Goal: Find specific page/section: Find specific page/section

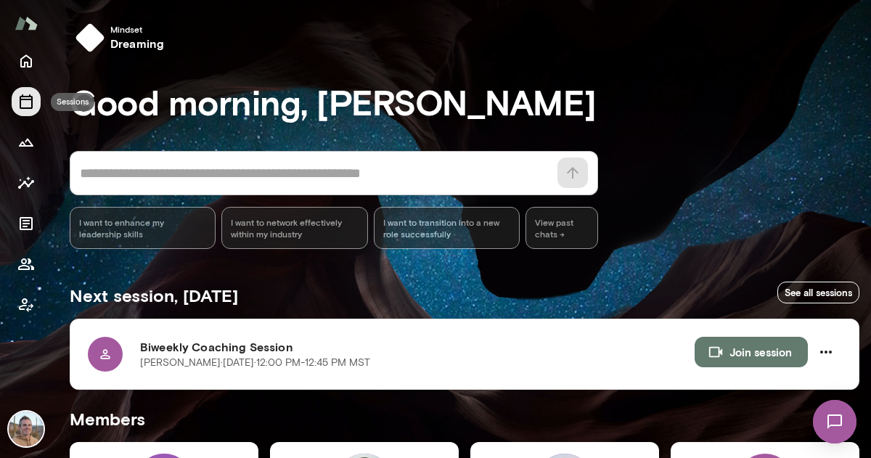
click at [26, 98] on icon "Sessions" at bounding box center [25, 101] width 17 height 17
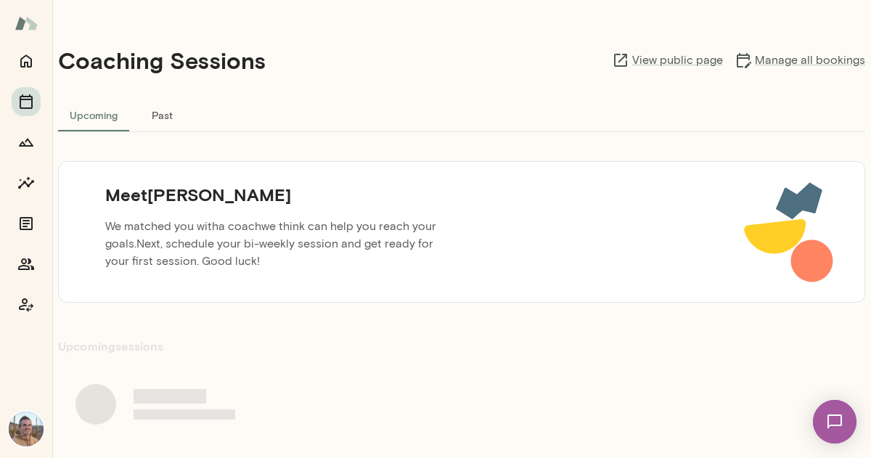
click at [145, 115] on button "Past" at bounding box center [161, 114] width 65 height 35
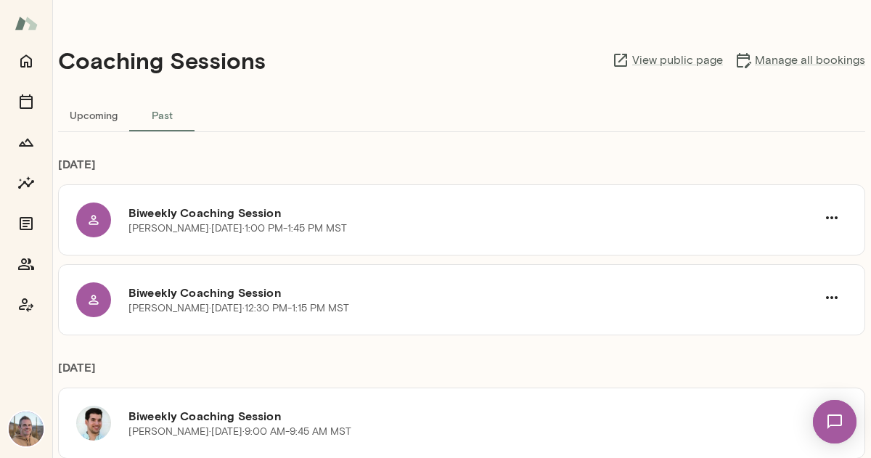
click at [77, 107] on button "Upcoming" at bounding box center [93, 114] width 71 height 35
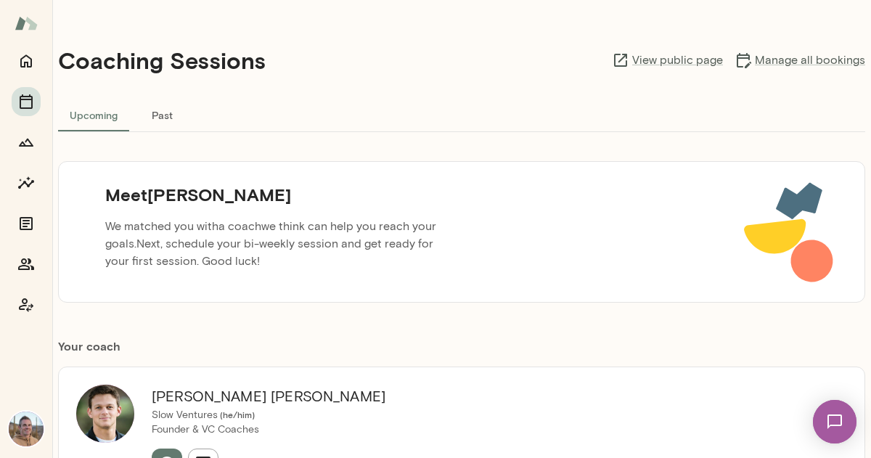
click at [171, 113] on button "Past" at bounding box center [161, 114] width 65 height 35
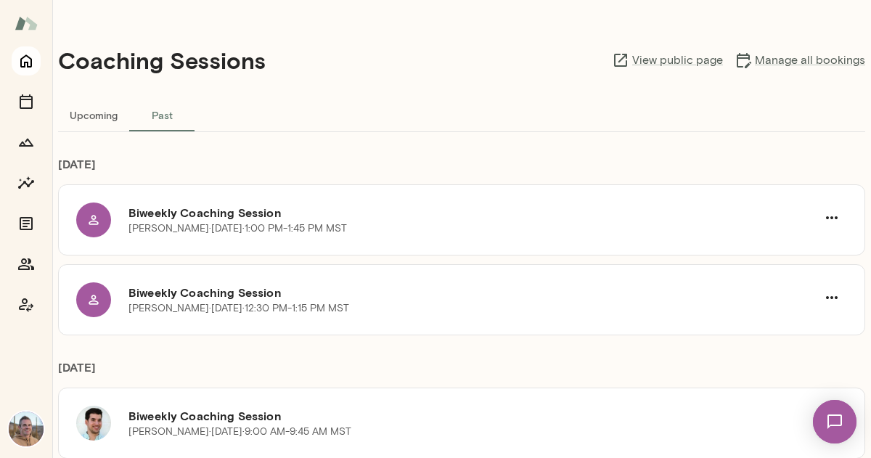
click at [28, 52] on icon "Home" at bounding box center [25, 60] width 17 height 17
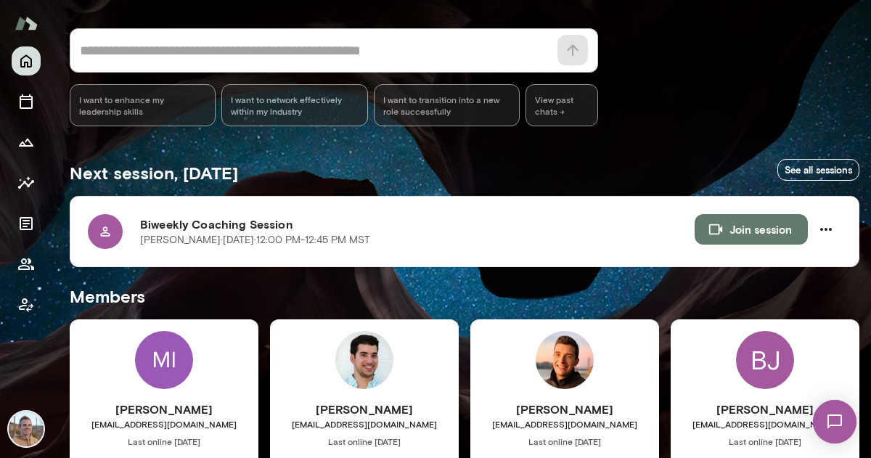
scroll to position [33, 0]
